Goal: Information Seeking & Learning: Check status

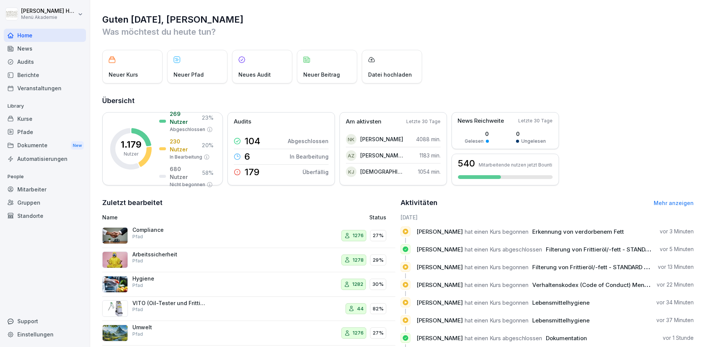
click at [24, 54] on div "News" at bounding box center [45, 48] width 82 height 13
click at [22, 59] on div "Audits" at bounding box center [45, 61] width 82 height 13
click at [26, 63] on div "Audits" at bounding box center [45, 61] width 82 height 13
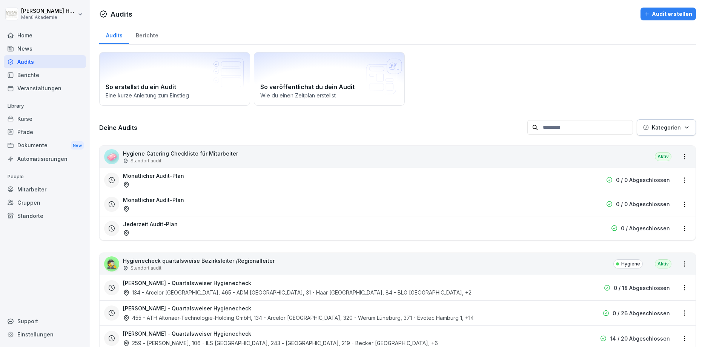
click at [155, 34] on div "Berichte" at bounding box center [147, 34] width 36 height 19
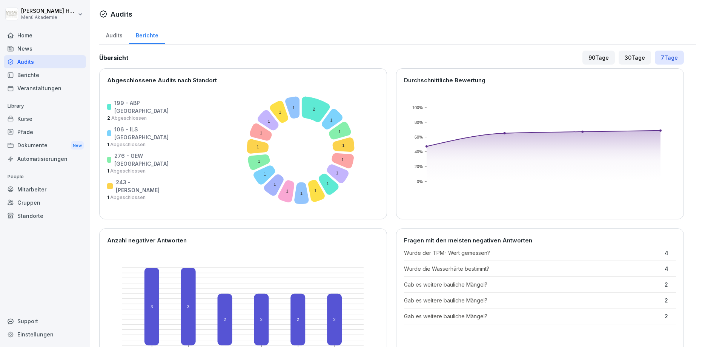
click at [194, 20] on div "Audits" at bounding box center [397, 14] width 597 height 13
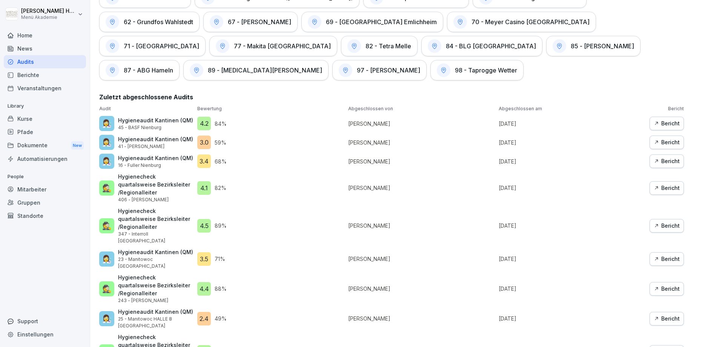
scroll to position [1600, 0]
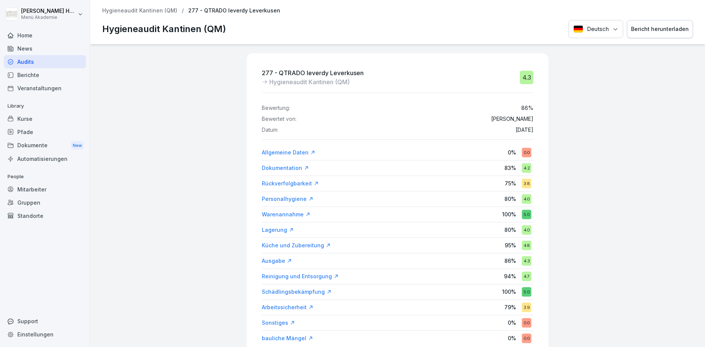
click at [194, 192] on div "277 - QTRADO leverdy Leverkusen Hygieneaudit Kantinen (QM) 4.3 Bewertung: 86 % …" at bounding box center [397, 195] width 615 height 303
click at [242, 277] on div "277 - QTRADO leverdy Leverkusen Hygieneaudit Kantinen (QM) 4.3 Bewertung: 86 % …" at bounding box center [397, 195] width 615 height 303
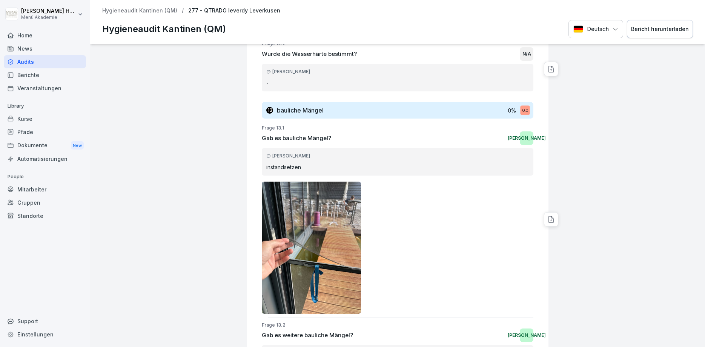
scroll to position [3673, 0]
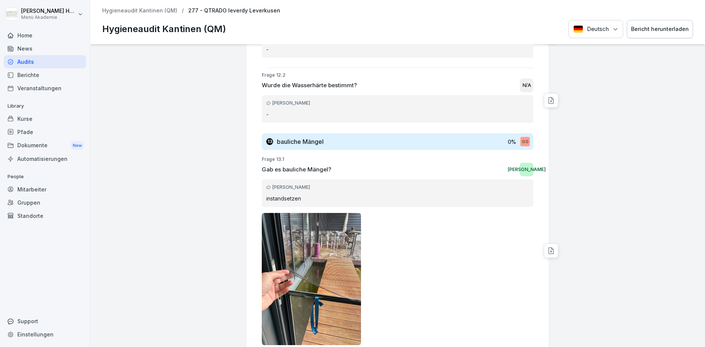
click at [440, 213] on div at bounding box center [398, 279] width 272 height 132
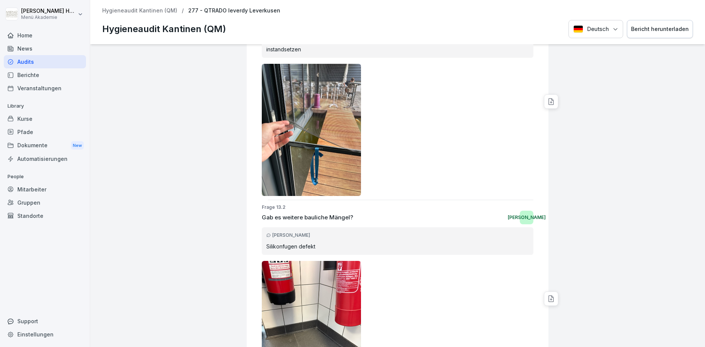
scroll to position [3855, 0]
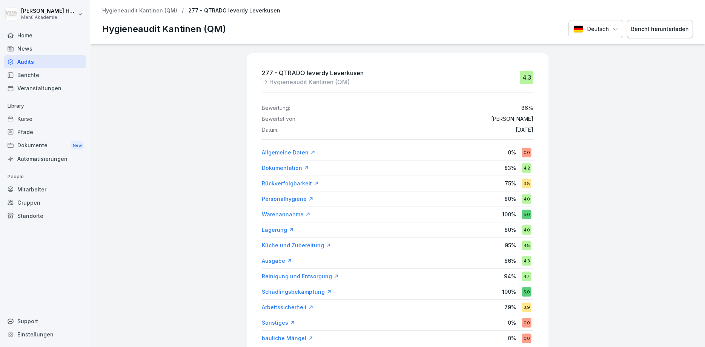
click at [20, 58] on div "Audits" at bounding box center [45, 61] width 82 height 13
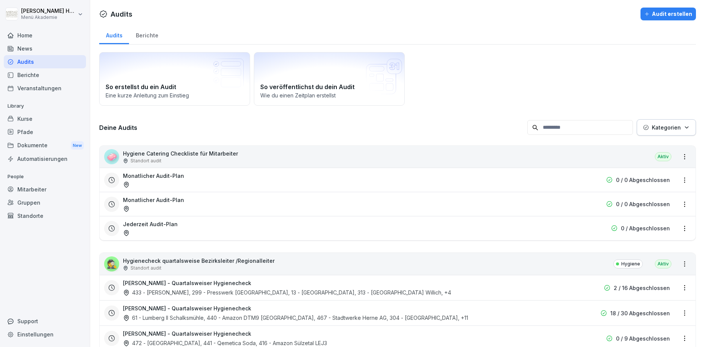
click at [152, 32] on div "Berichte" at bounding box center [147, 34] width 36 height 19
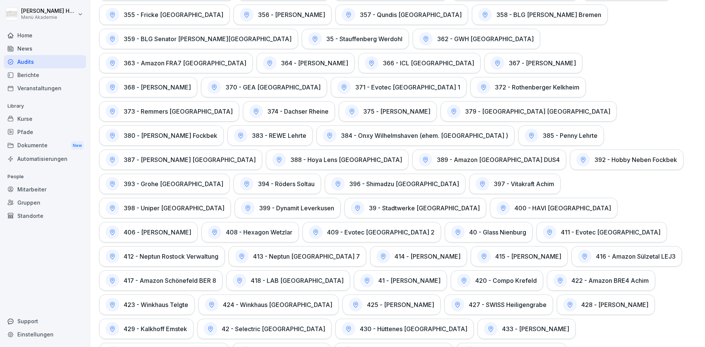
scroll to position [921, 0]
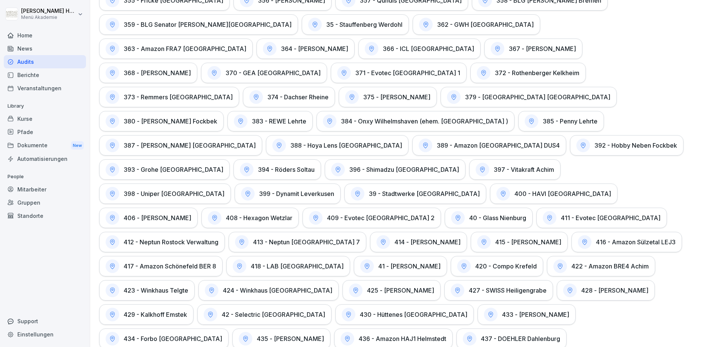
click at [259, 190] on h1 "399 - Dynamit Leverkusen" at bounding box center [296, 194] width 75 height 8
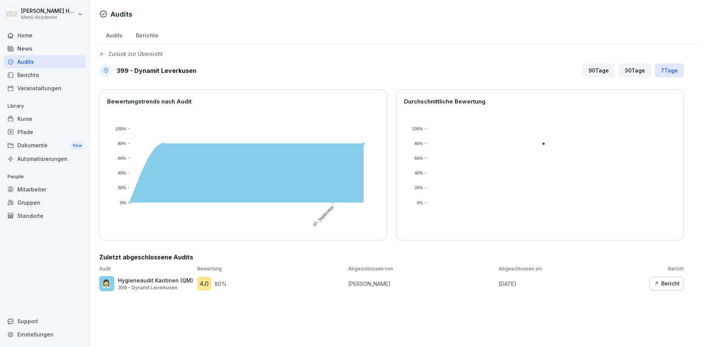
click at [658, 284] on icon "button" at bounding box center [656, 283] width 5 height 5
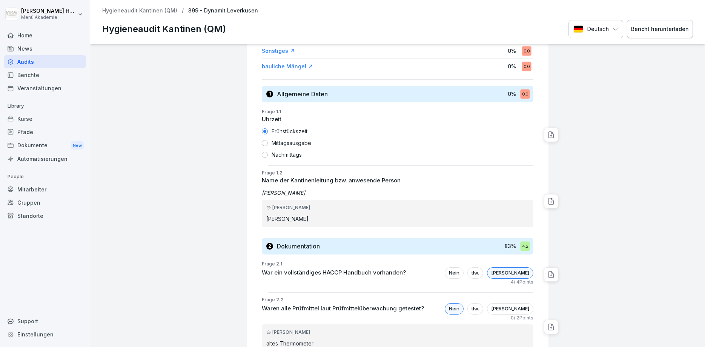
scroll to position [362, 0]
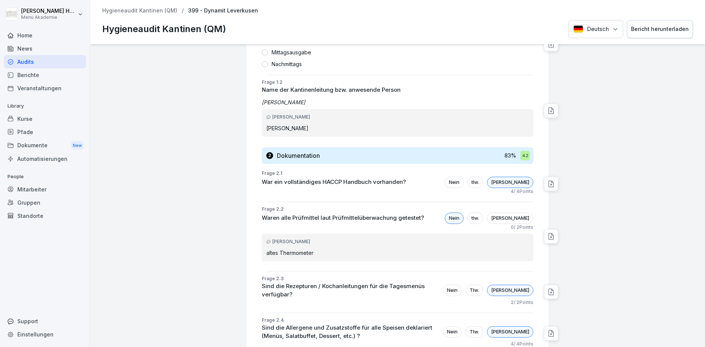
click at [319, 219] on p "Waren alle Prüfmittel laut Prüfmittelüberwachung getestet?" at bounding box center [343, 218] width 162 height 9
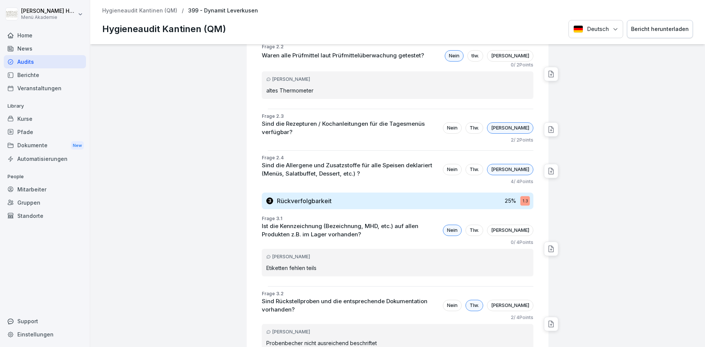
scroll to position [543, 0]
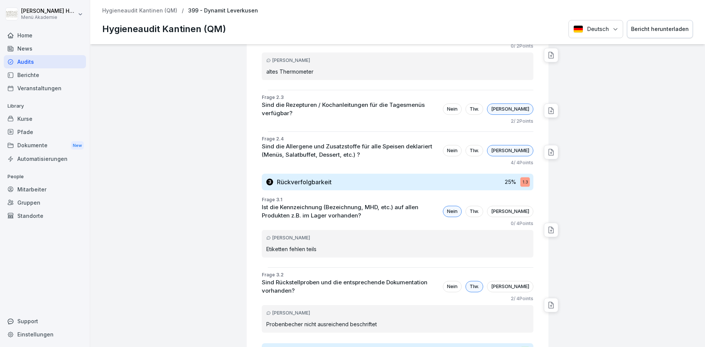
click at [306, 245] on p "Etiketten fehlen teils" at bounding box center [397, 249] width 263 height 8
drag, startPoint x: 317, startPoint y: 243, endPoint x: 305, endPoint y: 243, distance: 11.7
click at [305, 245] on p "Etiketten fehlen teils" at bounding box center [397, 249] width 263 height 8
click at [301, 247] on p "Etiketten fehlen teils" at bounding box center [397, 249] width 263 height 8
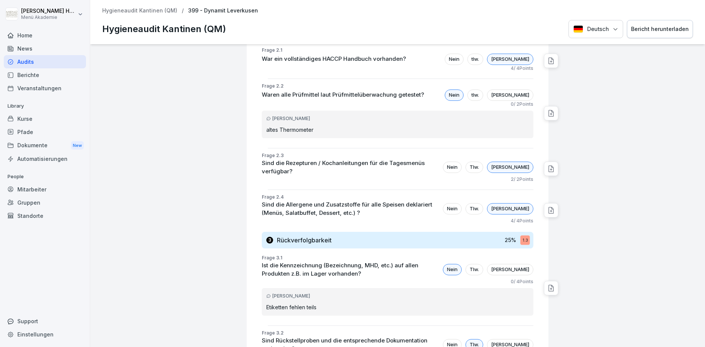
scroll to position [498, 0]
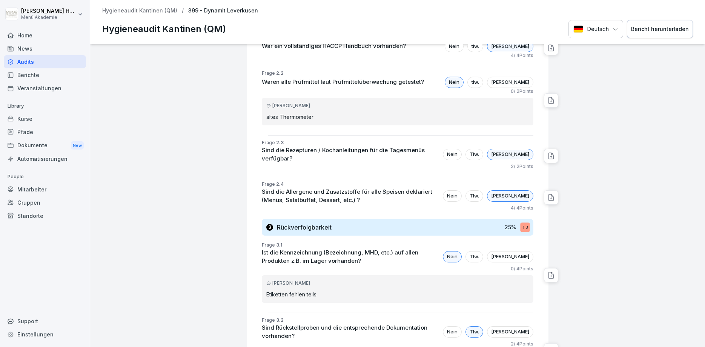
click at [323, 152] on p "Sind die Rezepturen / Kochanleitungen für die Tagesmenüs verfügbar?" at bounding box center [350, 154] width 177 height 17
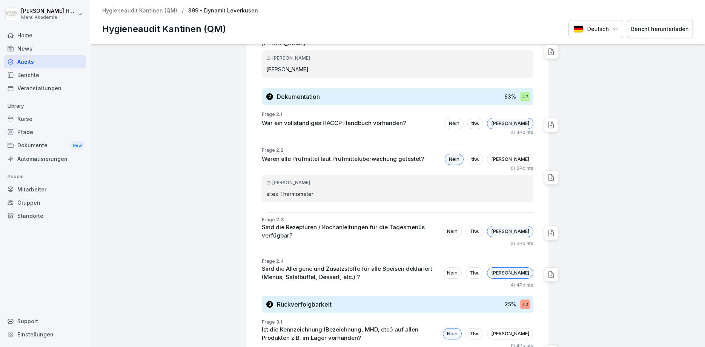
scroll to position [453, 0]
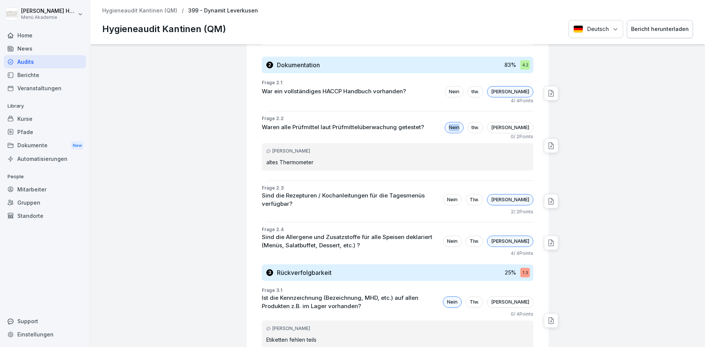
drag, startPoint x: 481, startPoint y: 128, endPoint x: 491, endPoint y: 128, distance: 9.8
click at [464, 128] on div "Nein" at bounding box center [454, 127] width 19 height 11
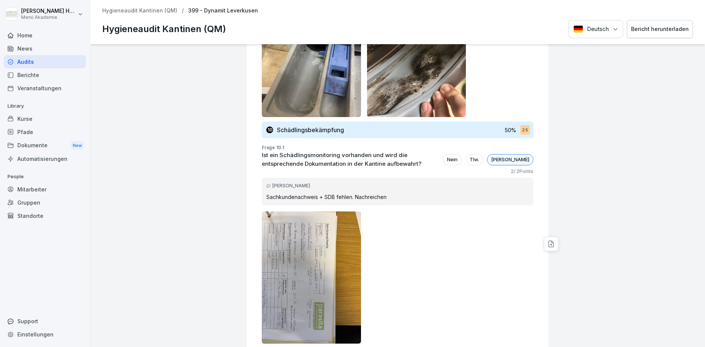
scroll to position [3483, 0]
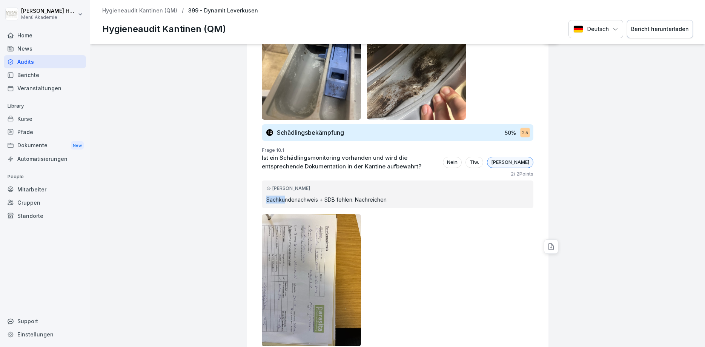
drag, startPoint x: 268, startPoint y: 148, endPoint x: 284, endPoint y: 147, distance: 16.2
click at [284, 195] on p "Sachkundenachweis + SDB fehlen. Nachreichen" at bounding box center [397, 199] width 263 height 8
click at [297, 195] on p "Sachkundenachweis + SDB fehlen. Nachreichen" at bounding box center [397, 199] width 263 height 8
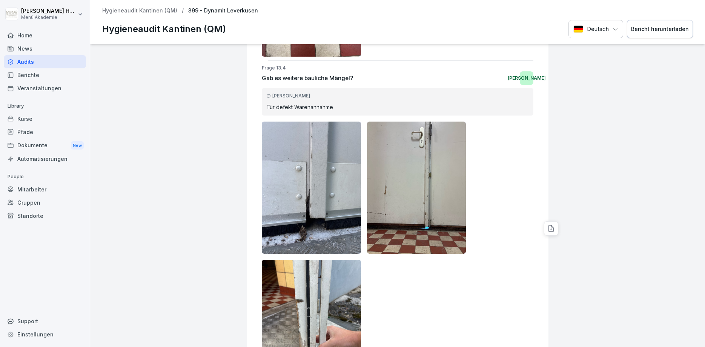
scroll to position [4936, 0]
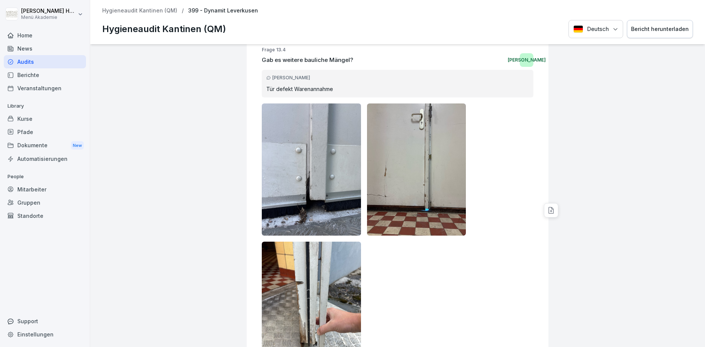
click at [320, 249] on img at bounding box center [311, 308] width 99 height 132
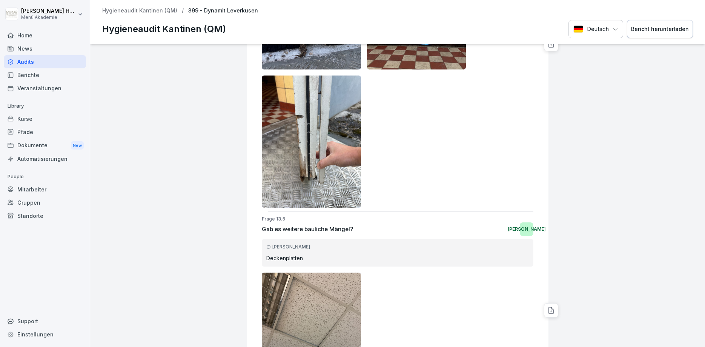
scroll to position [5155, 0]
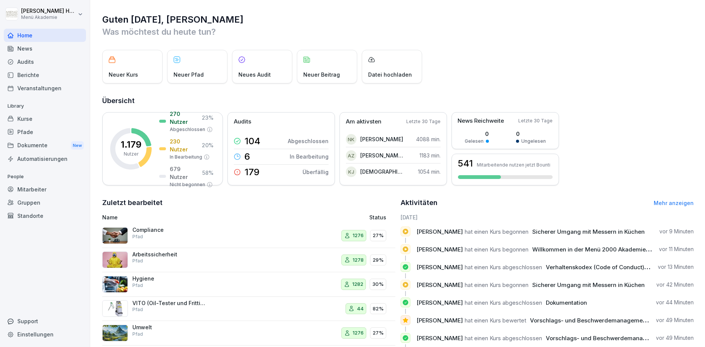
scroll to position [36, 0]
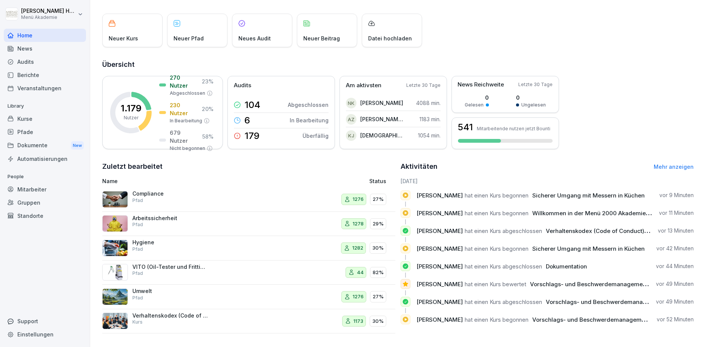
click at [28, 66] on div "Audits" at bounding box center [45, 61] width 82 height 13
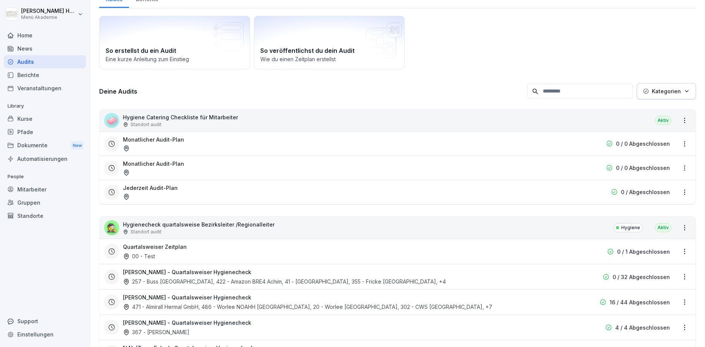
scroll to position [8, 0]
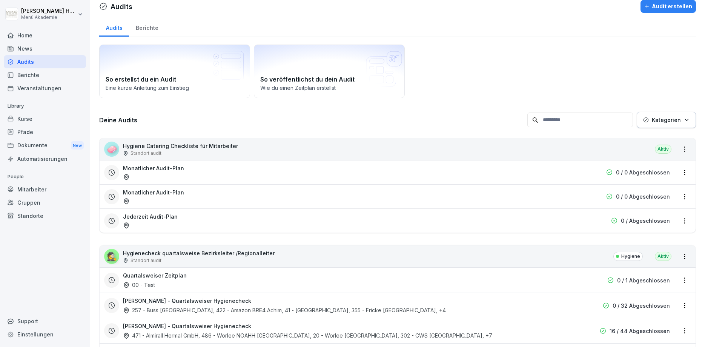
click at [154, 25] on div "Berichte" at bounding box center [147, 26] width 36 height 19
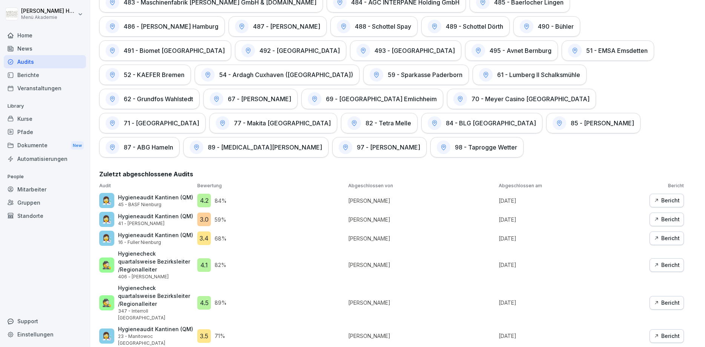
scroll to position [1510, 0]
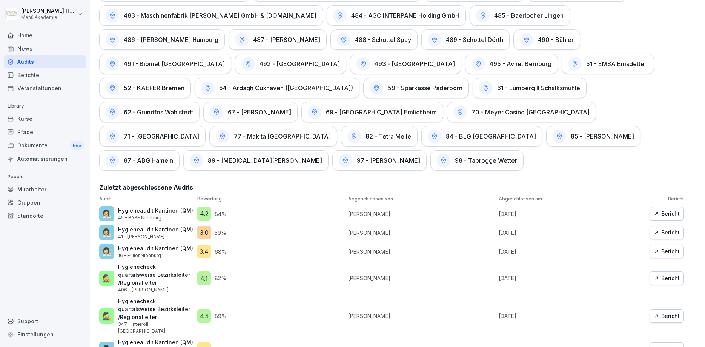
click at [657, 212] on icon "button" at bounding box center [656, 213] width 3 height 3
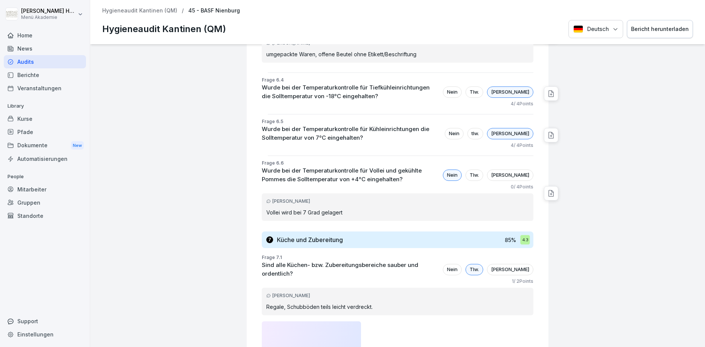
scroll to position [1630, 0]
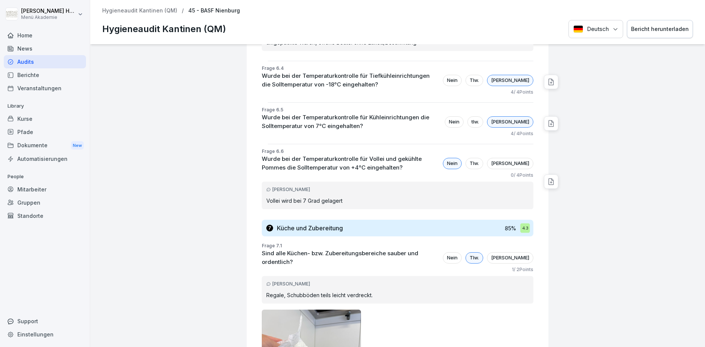
click at [271, 281] on icon at bounding box center [268, 283] width 5 height 5
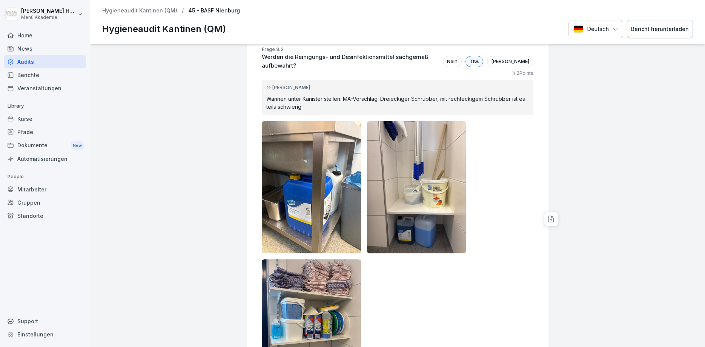
scroll to position [3804, 0]
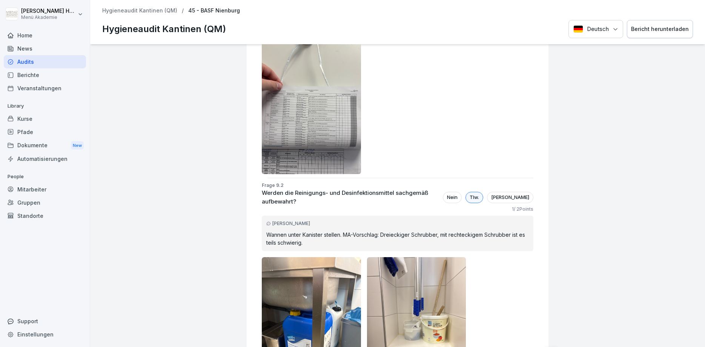
click at [286, 220] on div "[PERSON_NAME]" at bounding box center [397, 223] width 263 height 7
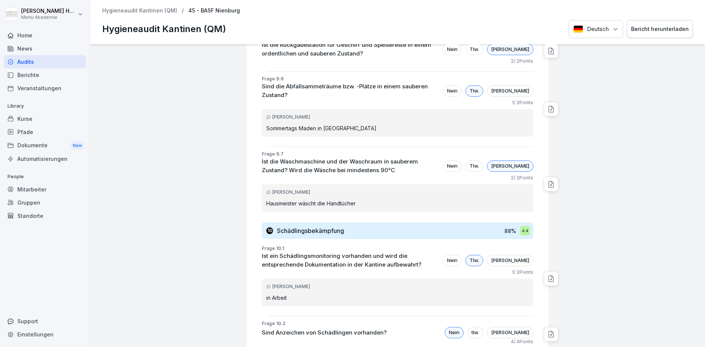
scroll to position [4438, 0]
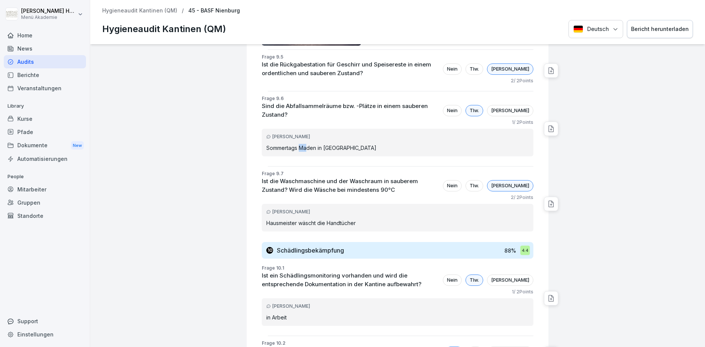
drag, startPoint x: 301, startPoint y: 98, endPoint x: 308, endPoint y: 99, distance: 6.1
click at [308, 144] on p "Sommertags Maden in [GEOGRAPHIC_DATA]" at bounding box center [397, 148] width 263 height 8
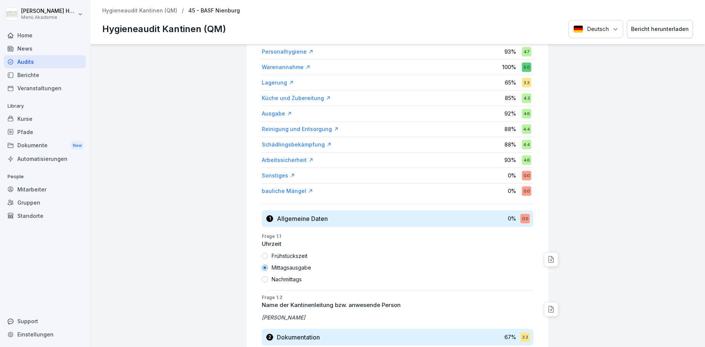
scroll to position [0, 0]
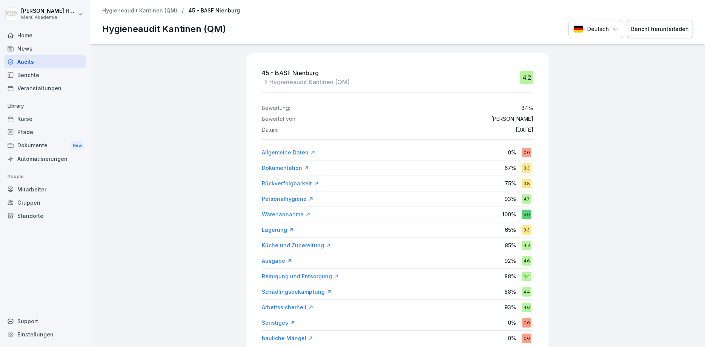
click at [294, 83] on p "Hygieneaudit Kantinen (QM)" at bounding box center [309, 81] width 80 height 9
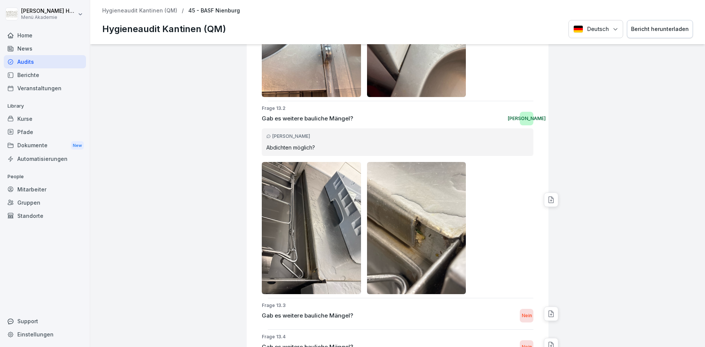
scroll to position [5668, 0]
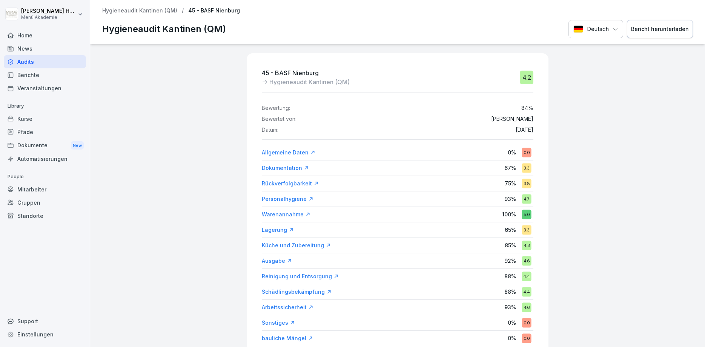
click at [30, 66] on div "Audits" at bounding box center [45, 61] width 82 height 13
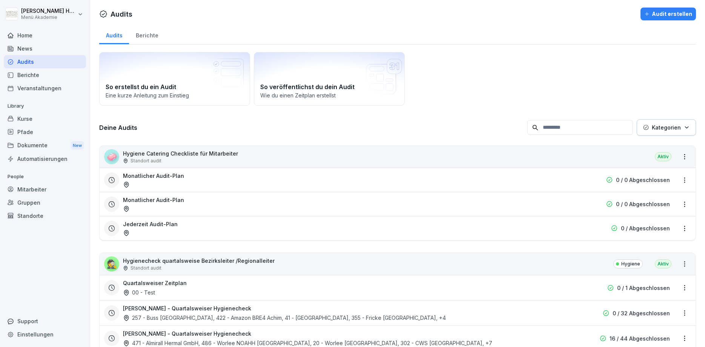
click at [157, 38] on div "Berichte" at bounding box center [147, 34] width 36 height 19
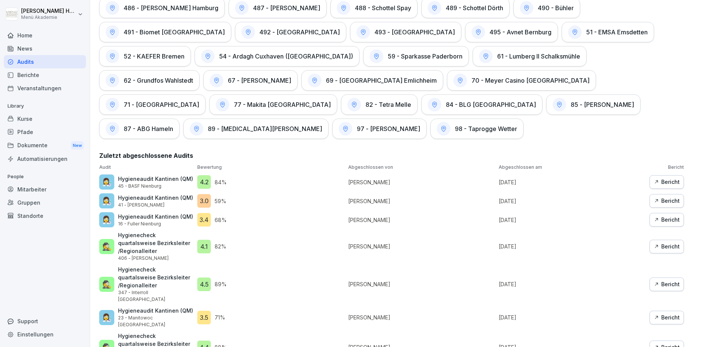
scroll to position [1464, 0]
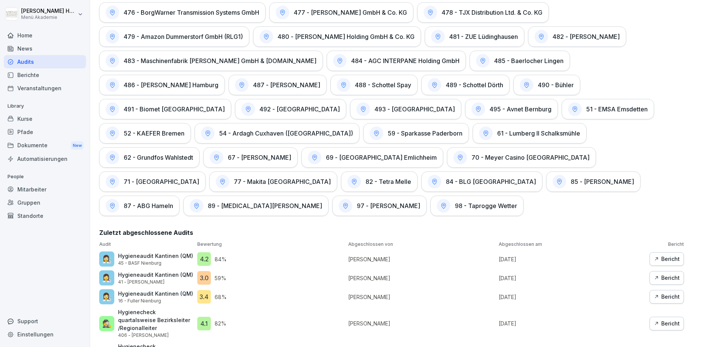
click at [669, 274] on div "Bericht" at bounding box center [667, 278] width 26 height 8
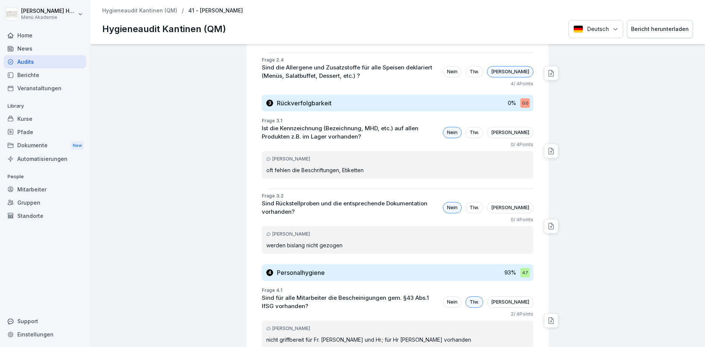
scroll to position [634, 0]
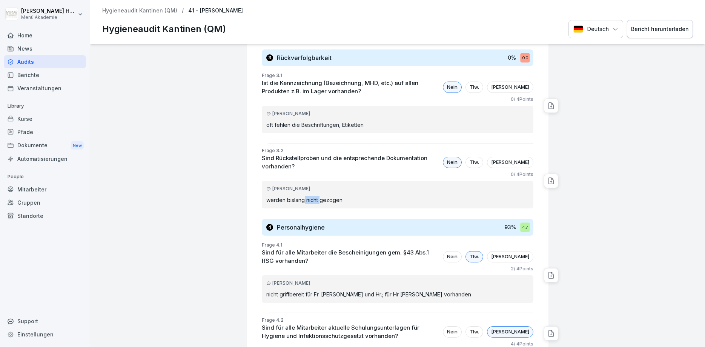
drag, startPoint x: 304, startPoint y: 190, endPoint x: 321, endPoint y: 189, distance: 16.6
click at [321, 196] on p "werden bislang nicht gezogen" at bounding box center [397, 200] width 263 height 8
click at [288, 196] on p "werden bislang nicht gezogen" at bounding box center [397, 200] width 263 height 8
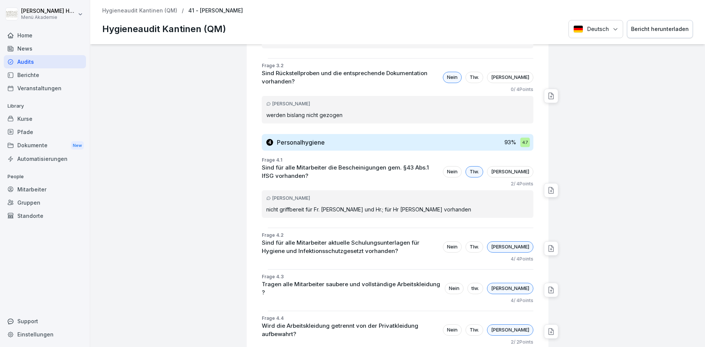
scroll to position [725, 0]
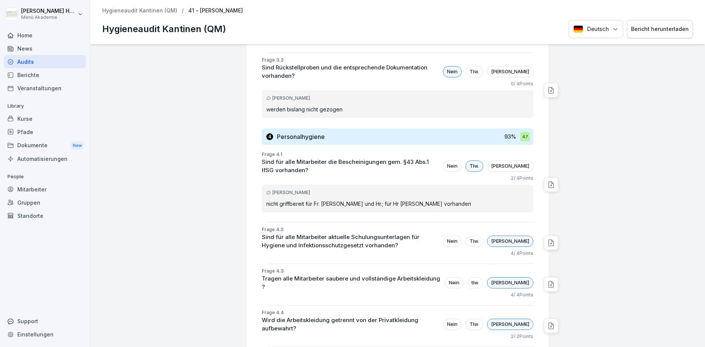
click at [288, 200] on p "nicht griffbereit für Fr. [PERSON_NAME] und Hr.; für Hr [PERSON_NAME] vorhanden" at bounding box center [397, 204] width 263 height 8
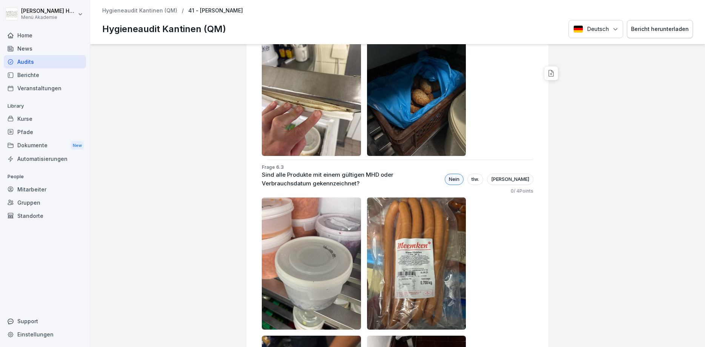
scroll to position [1857, 0]
